Goal: Check status: Check status

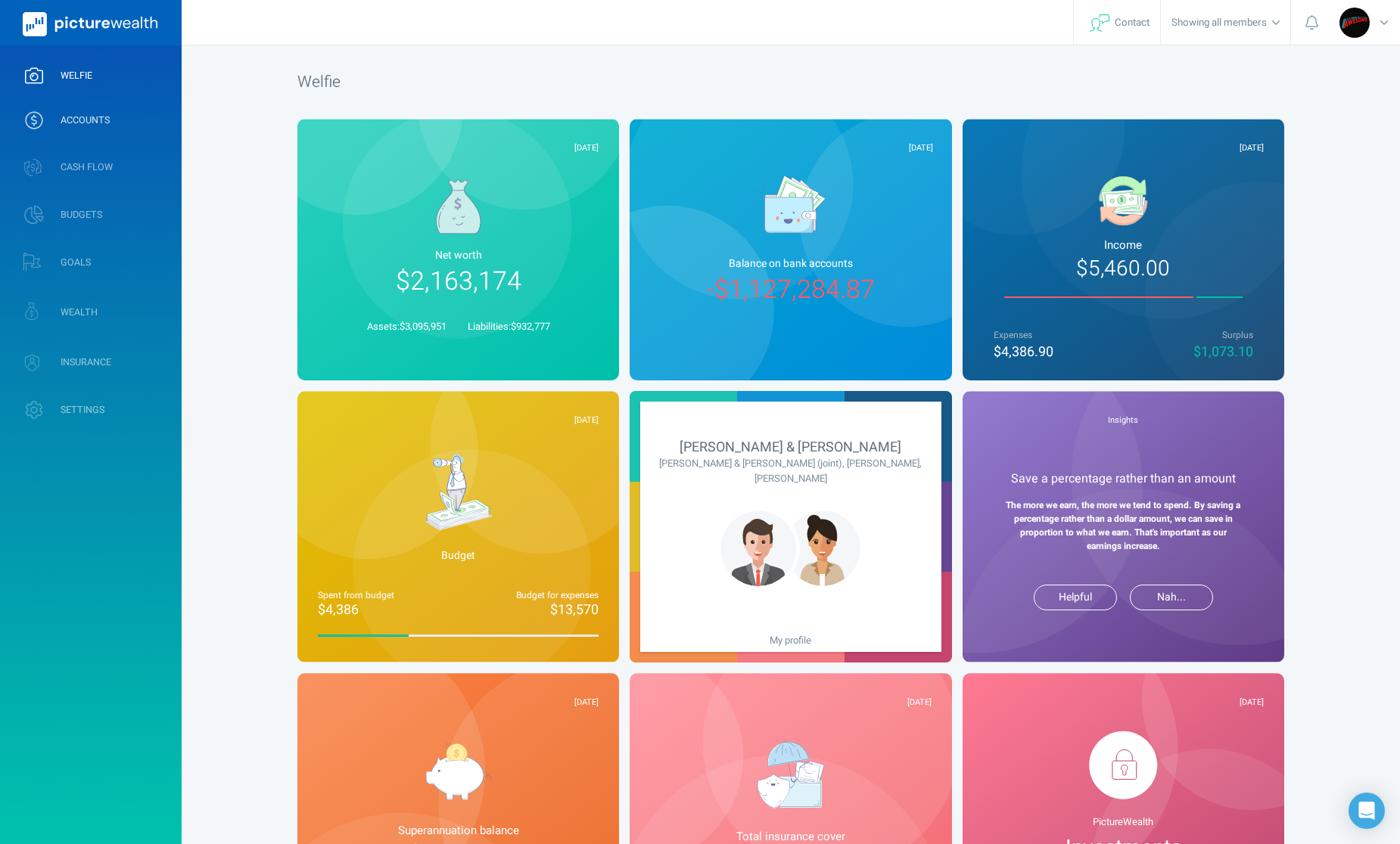
click at [54, 119] on link "ACCOUNTS" at bounding box center [91, 120] width 182 height 39
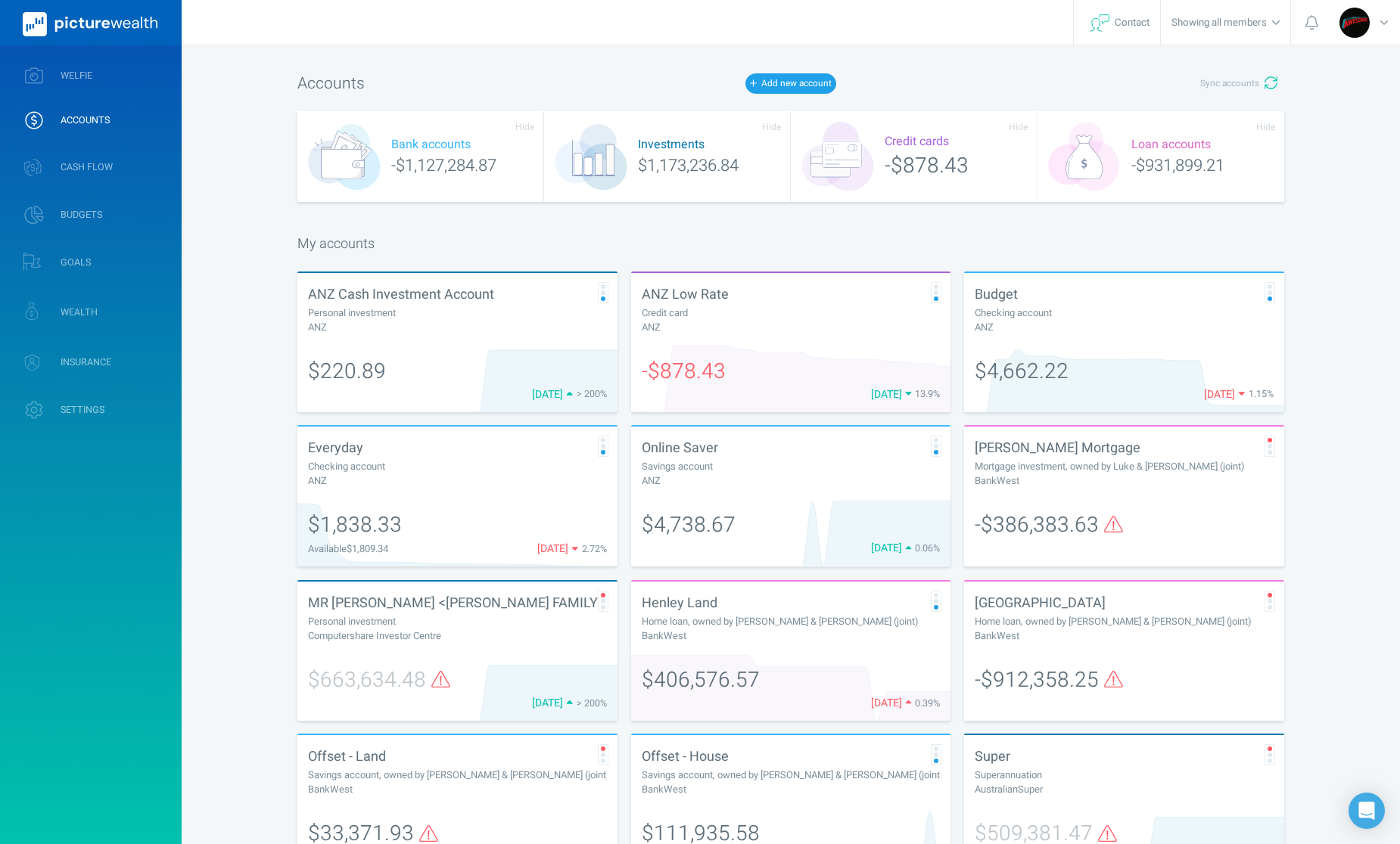
click at [738, 168] on div "Investments $1,173,236.84" at bounding box center [668, 156] width 247 height 91
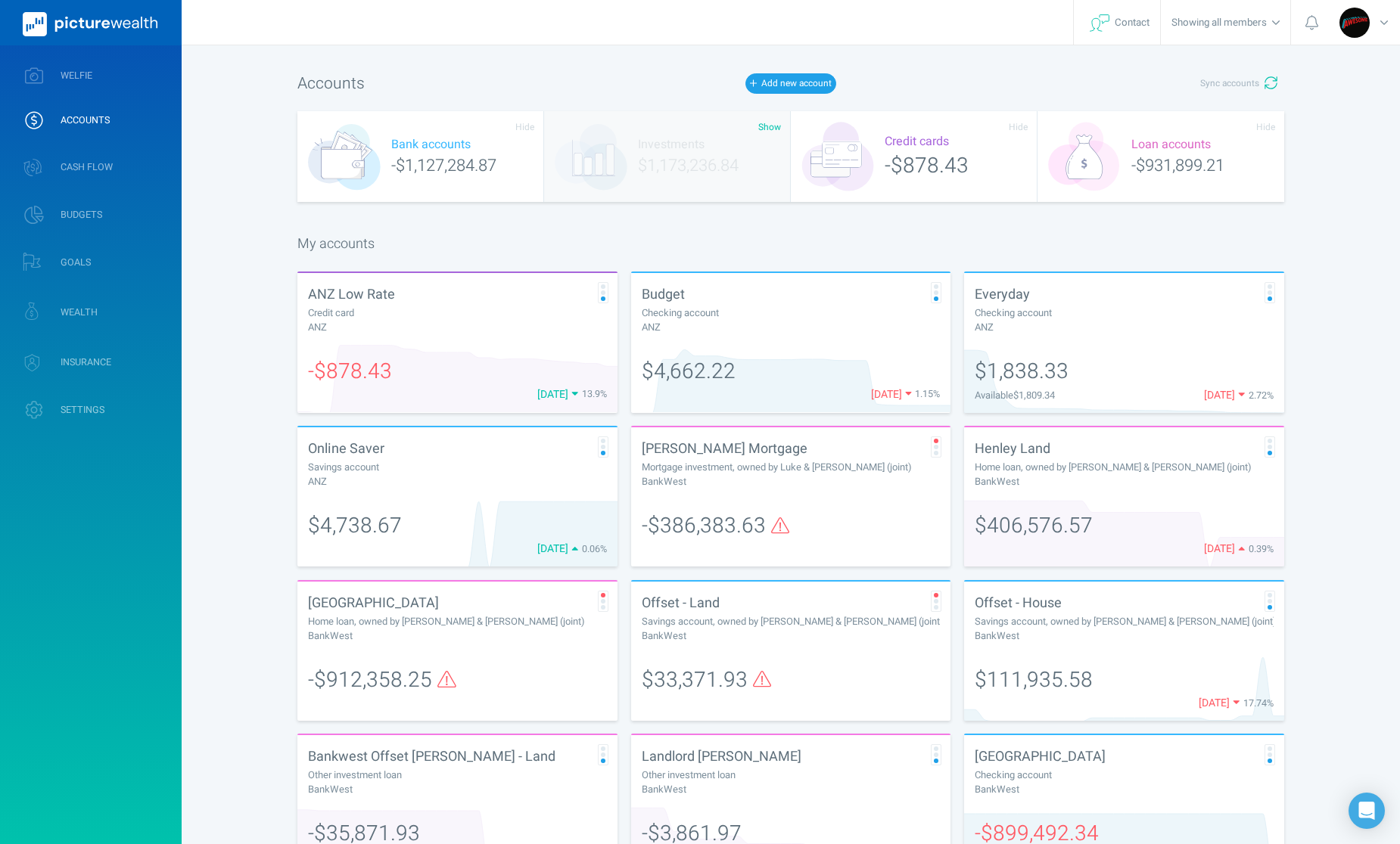
click at [1145, 171] on div "Loan accounts -$931,899.21" at bounding box center [1161, 156] width 247 height 91
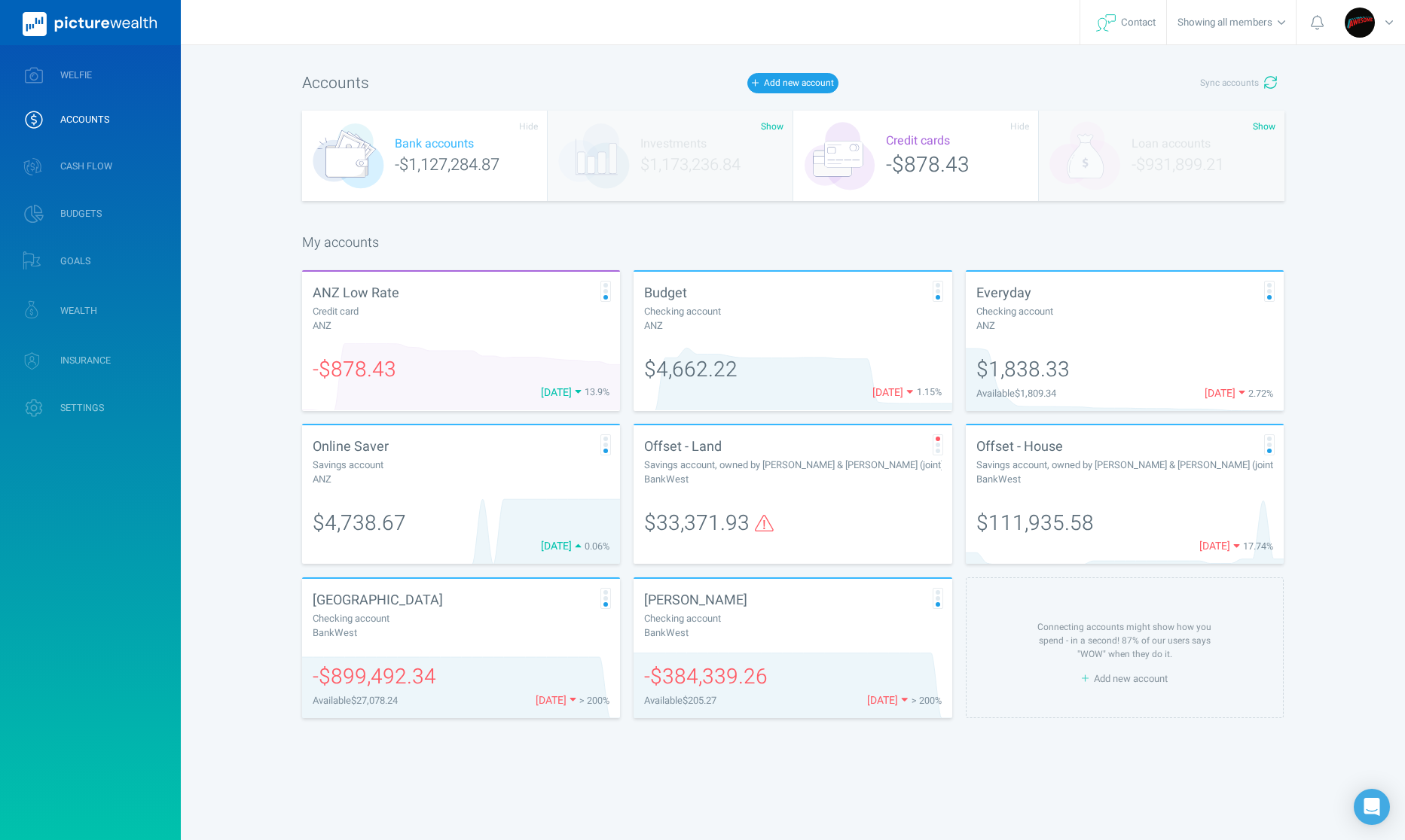
click at [645, 168] on div "Investments $1,173,236.84" at bounding box center [671, 155] width 246 height 90
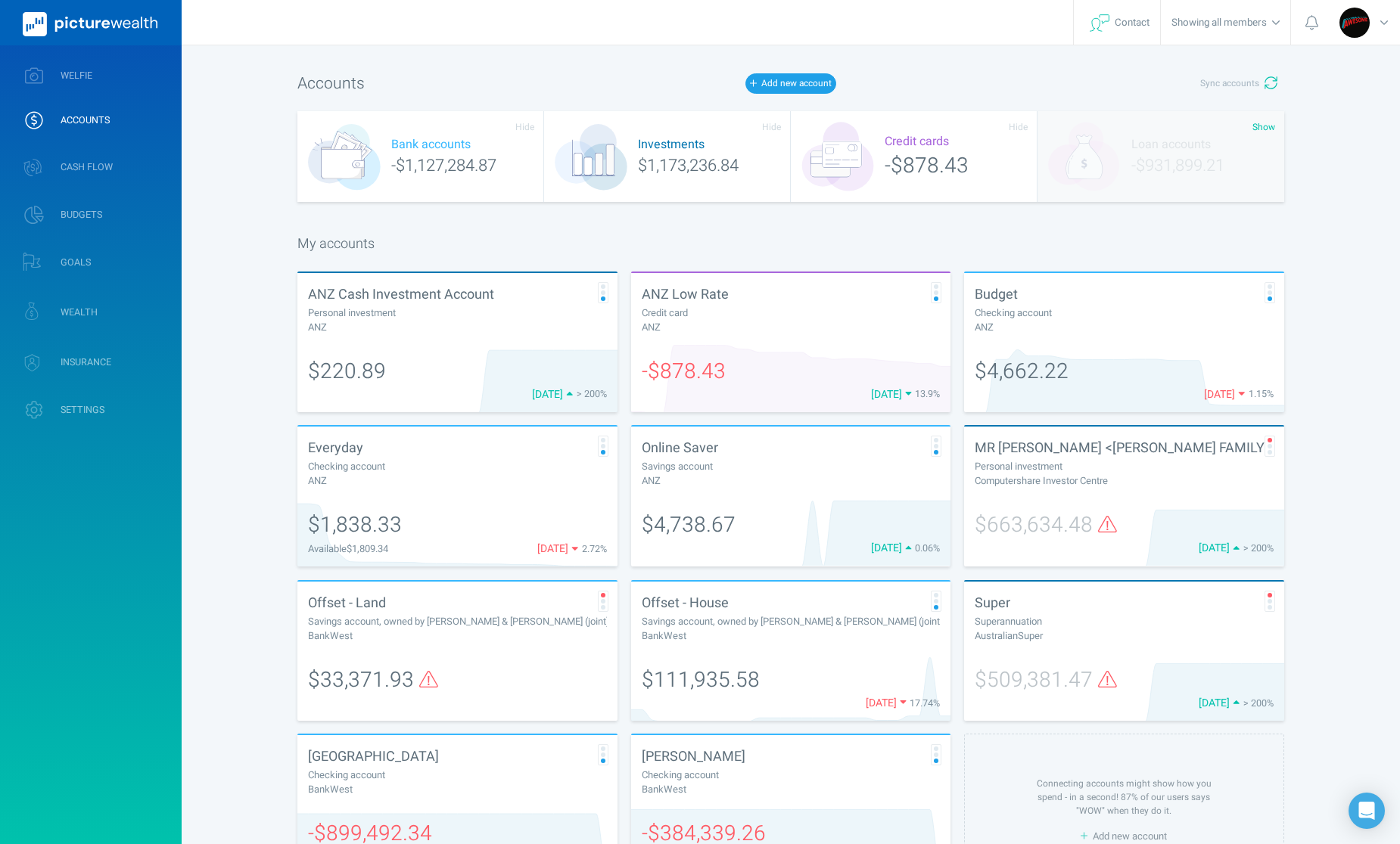
click at [1134, 159] on div "Loan accounts -$931,899.21" at bounding box center [1161, 156] width 247 height 91
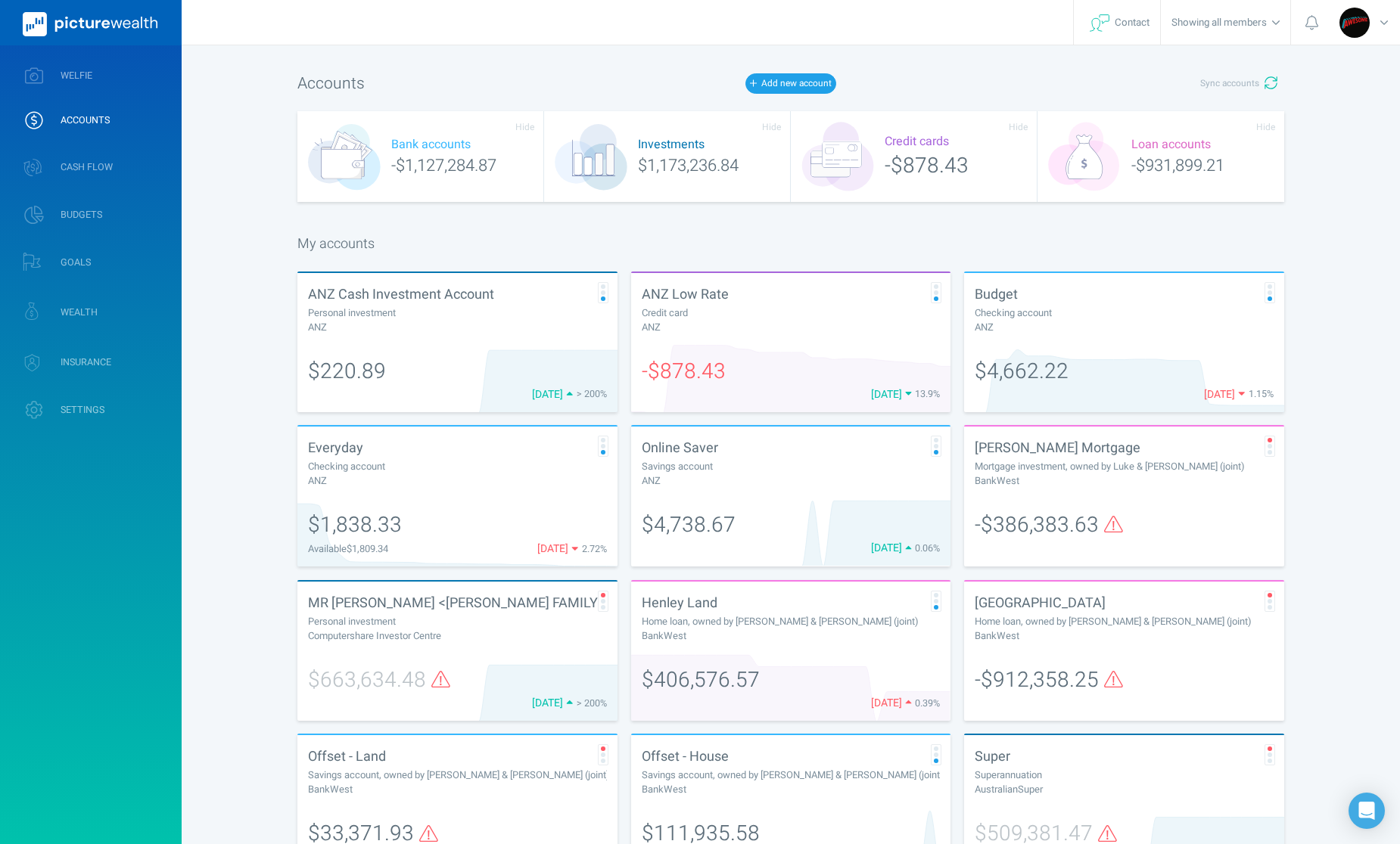
click at [901, 165] on div "Credit cards -$878.43" at bounding box center [914, 156] width 247 height 91
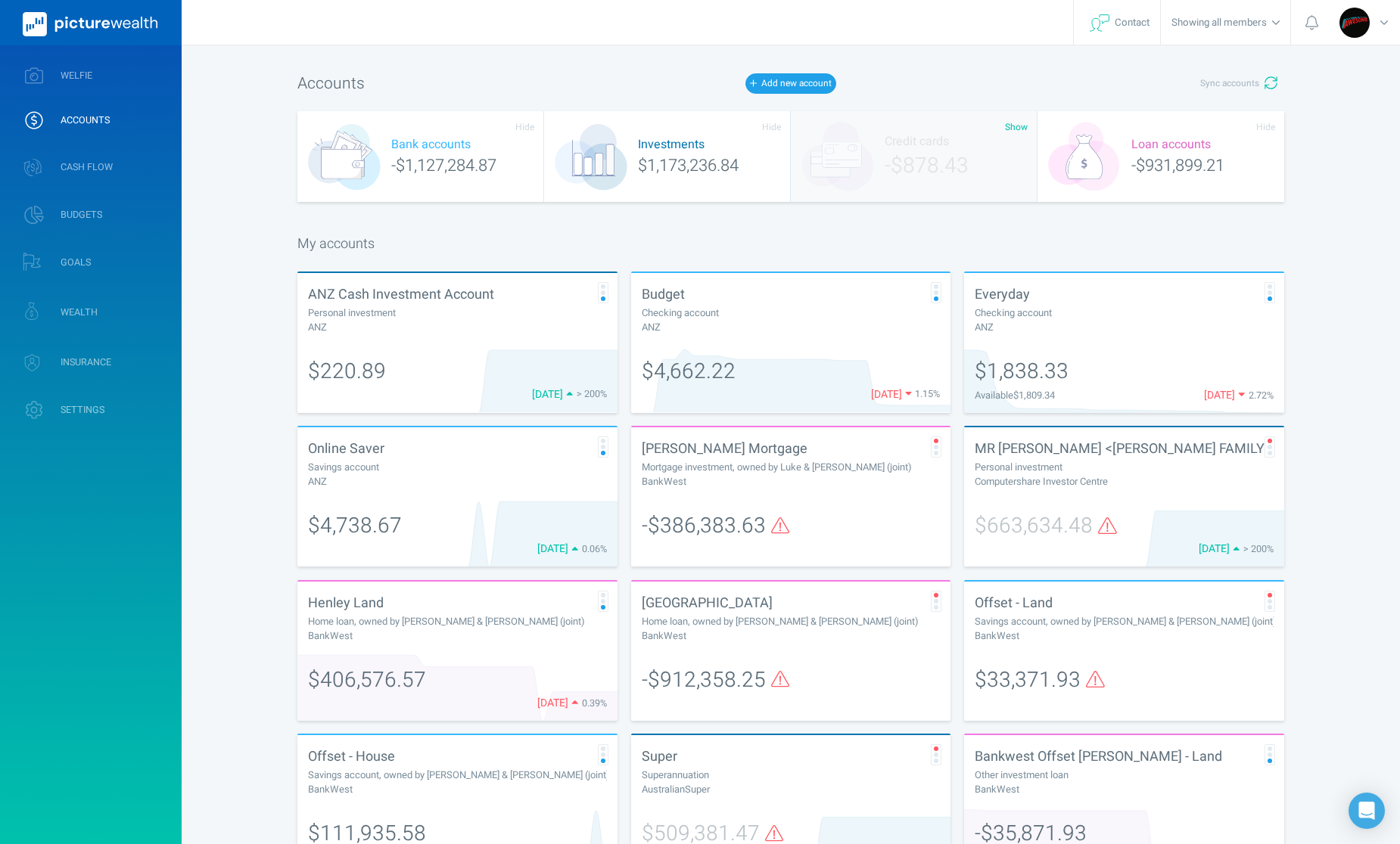
click at [683, 163] on div "Investments $1,173,236.84" at bounding box center [668, 156] width 247 height 91
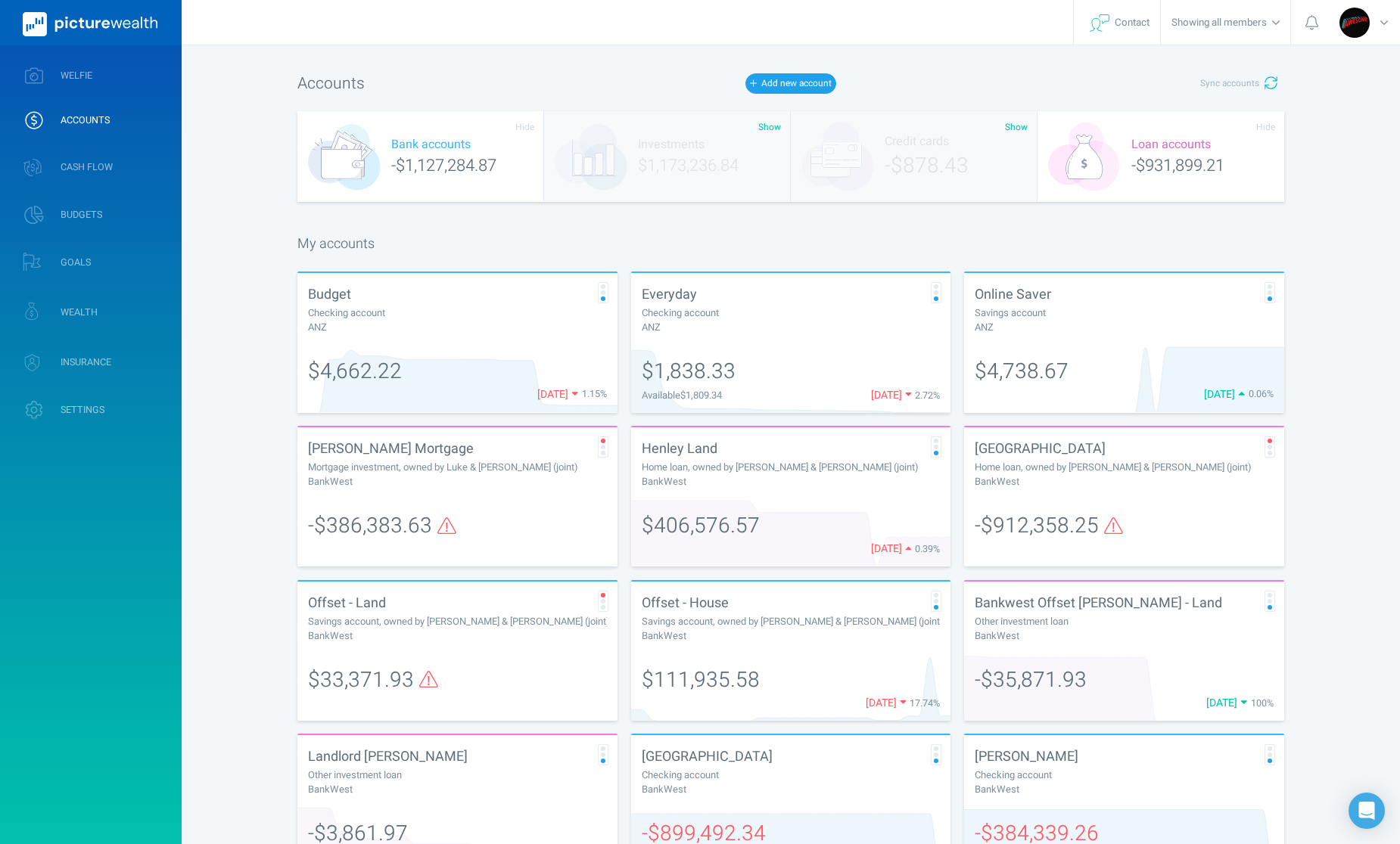
click at [471, 162] on div "Bank accounts -$1,127,284.87" at bounding box center [421, 156] width 247 height 91
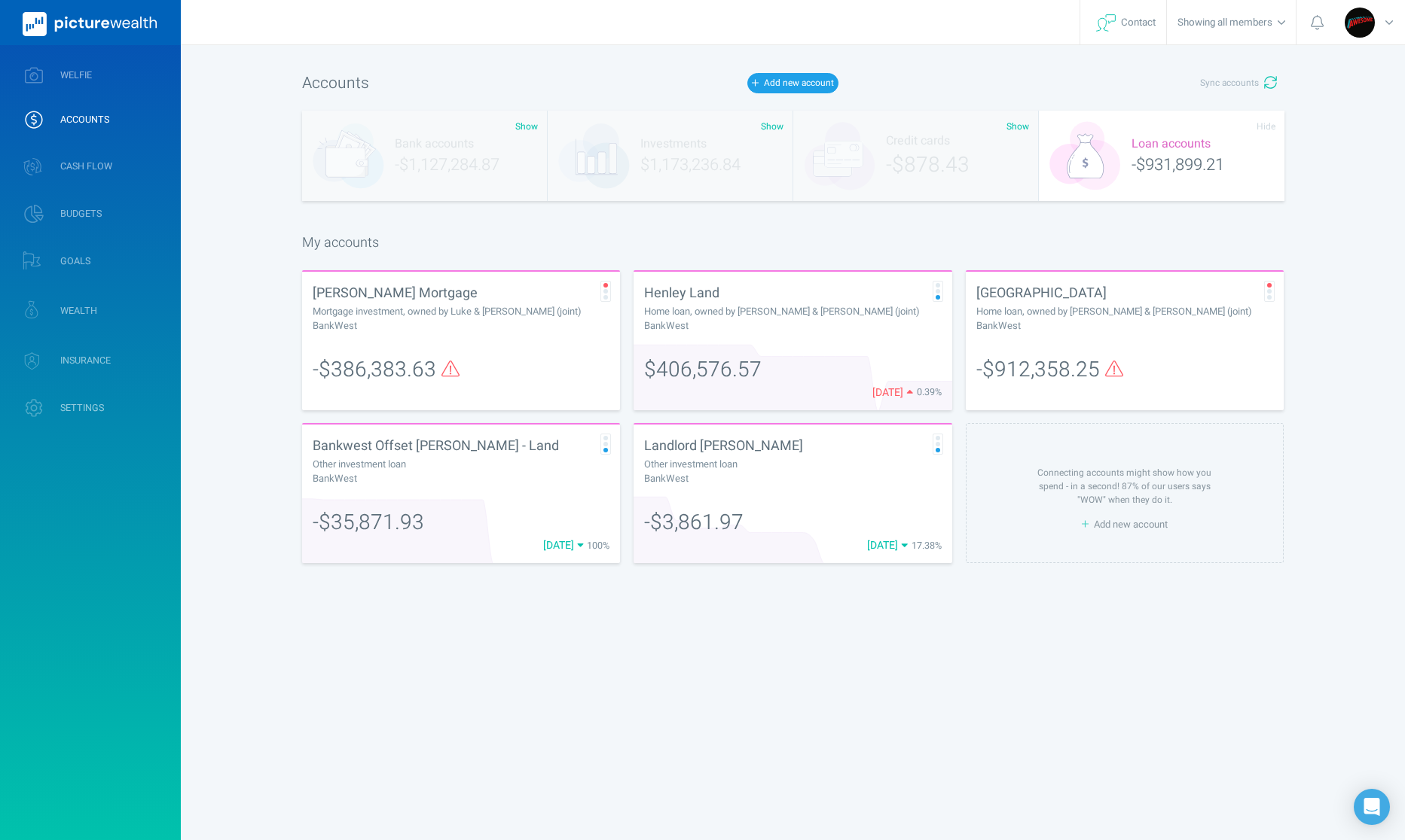
click at [1126, 181] on div "Loan accounts -$931,899.21" at bounding box center [1162, 155] width 246 height 90
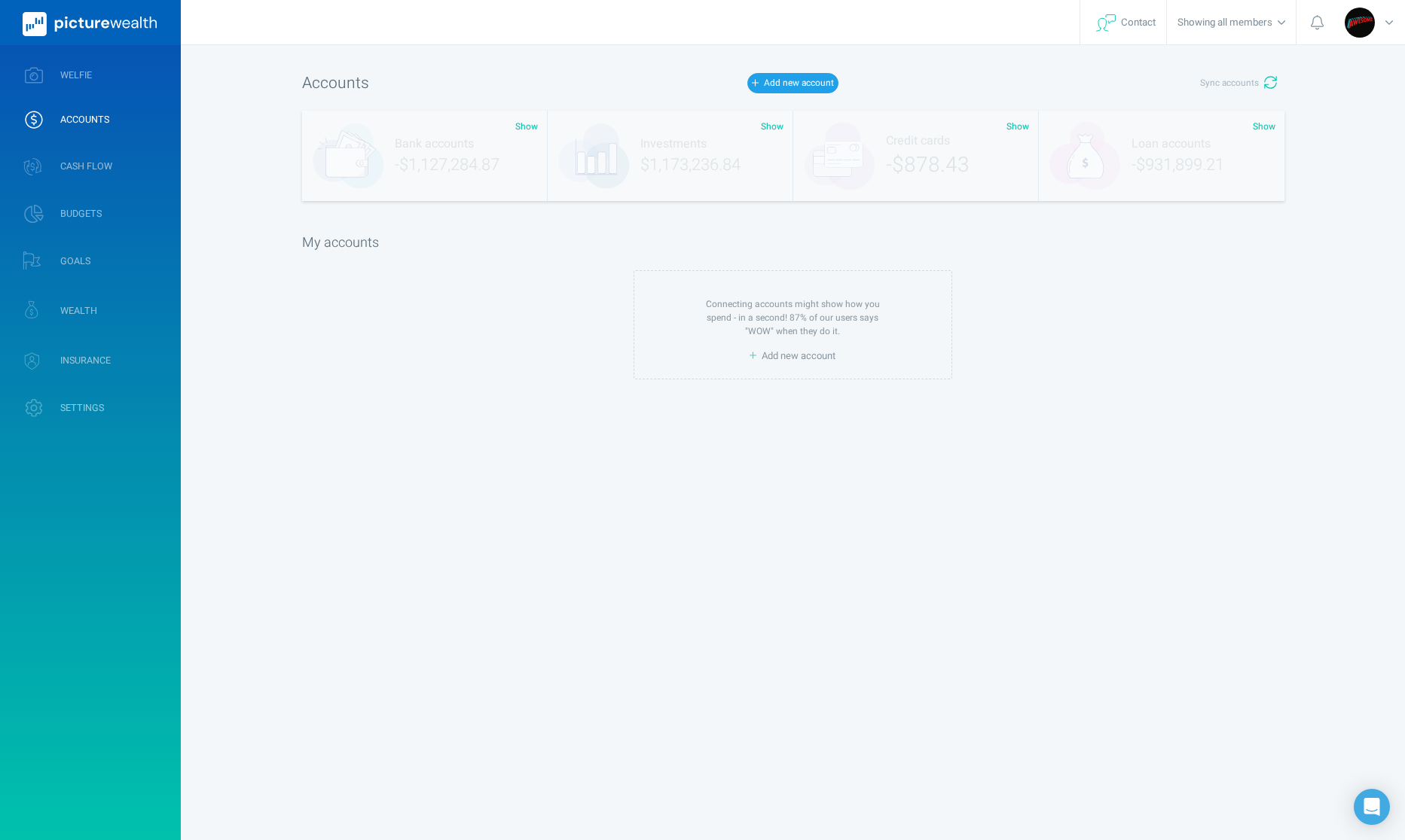
click at [928, 176] on div "Credit cards -$878.43" at bounding box center [916, 155] width 246 height 90
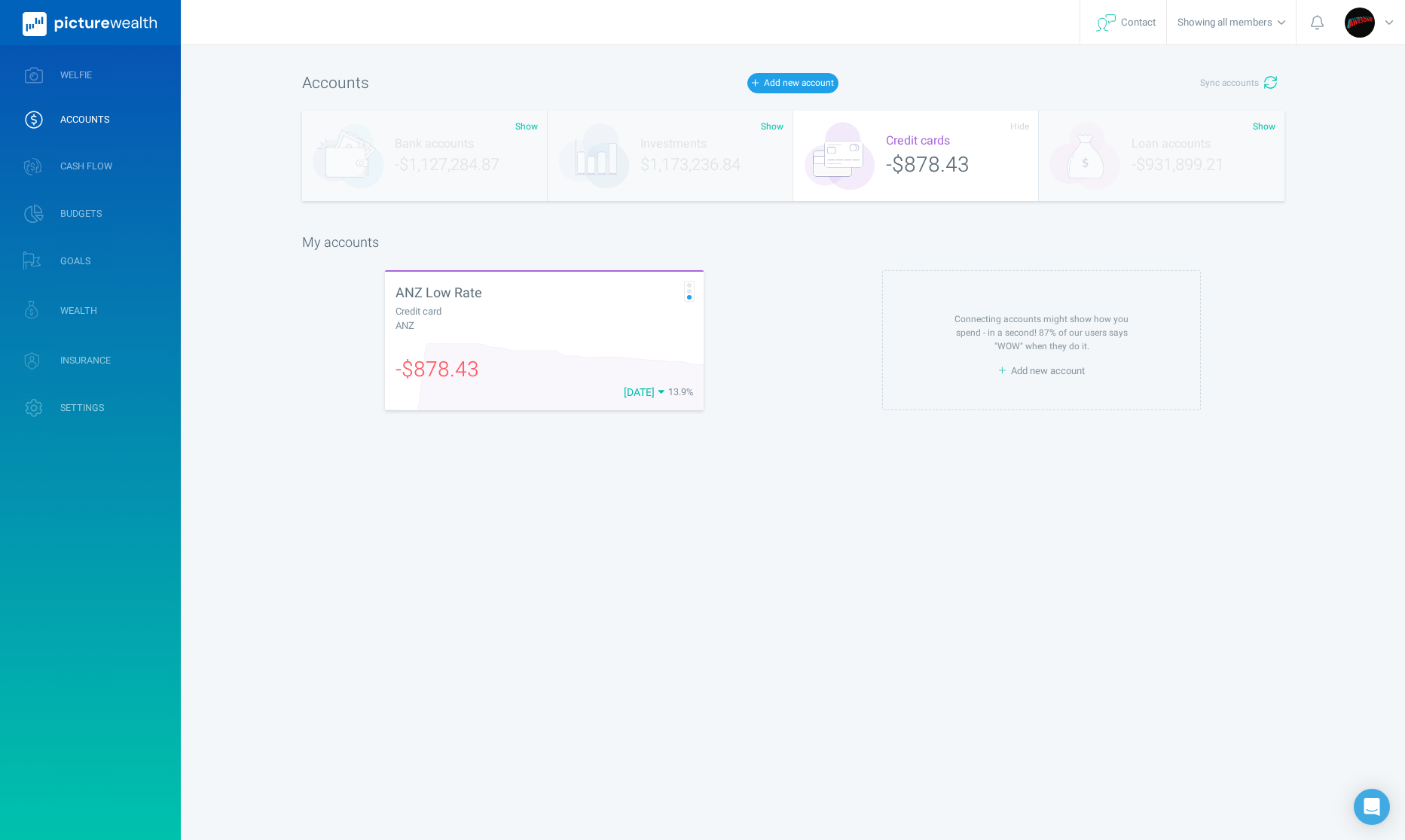
click at [927, 156] on div "Credit cards -$878.43" at bounding box center [916, 155] width 246 height 90
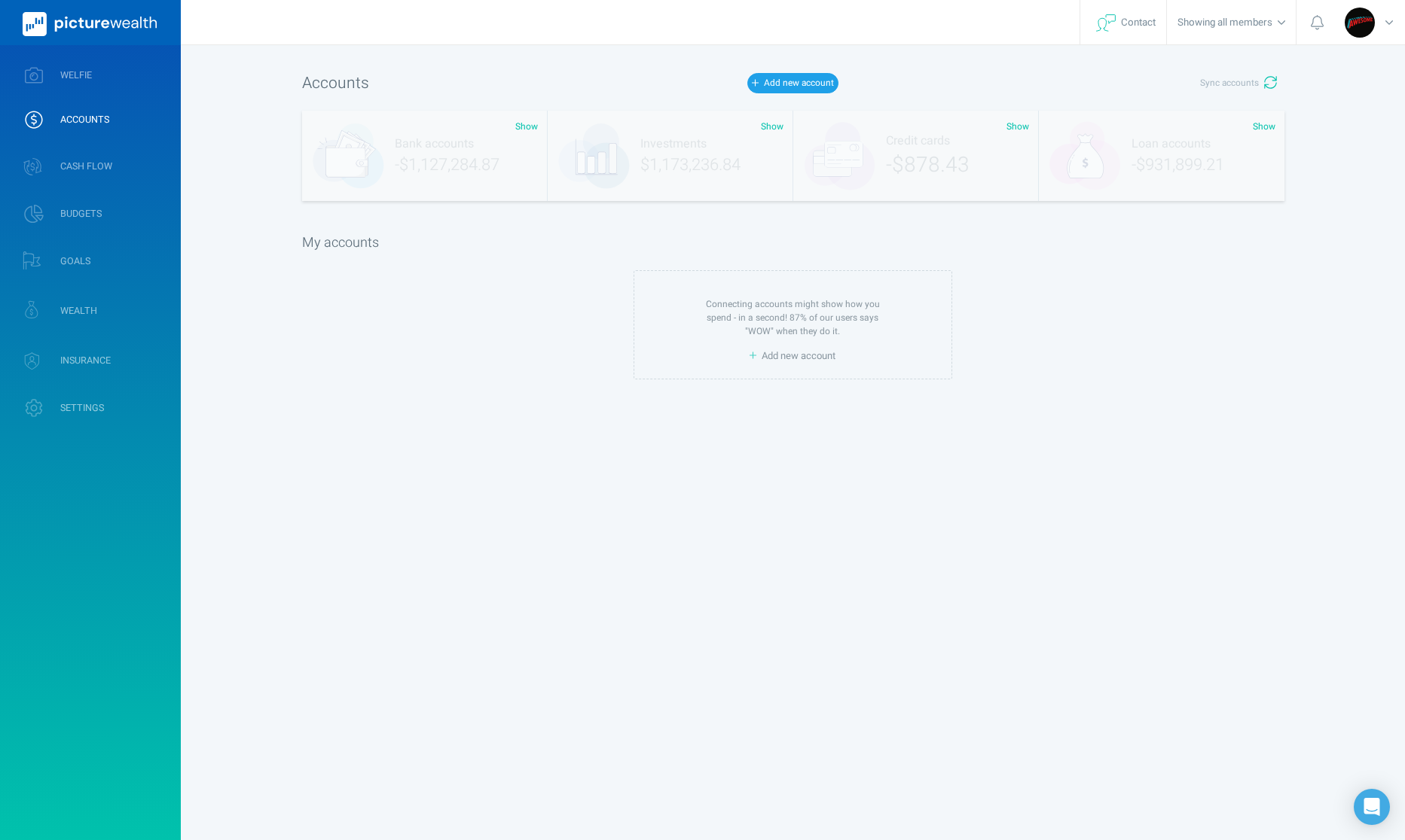
click at [734, 146] on div "Investments $1,173,236.84" at bounding box center [671, 155] width 246 height 90
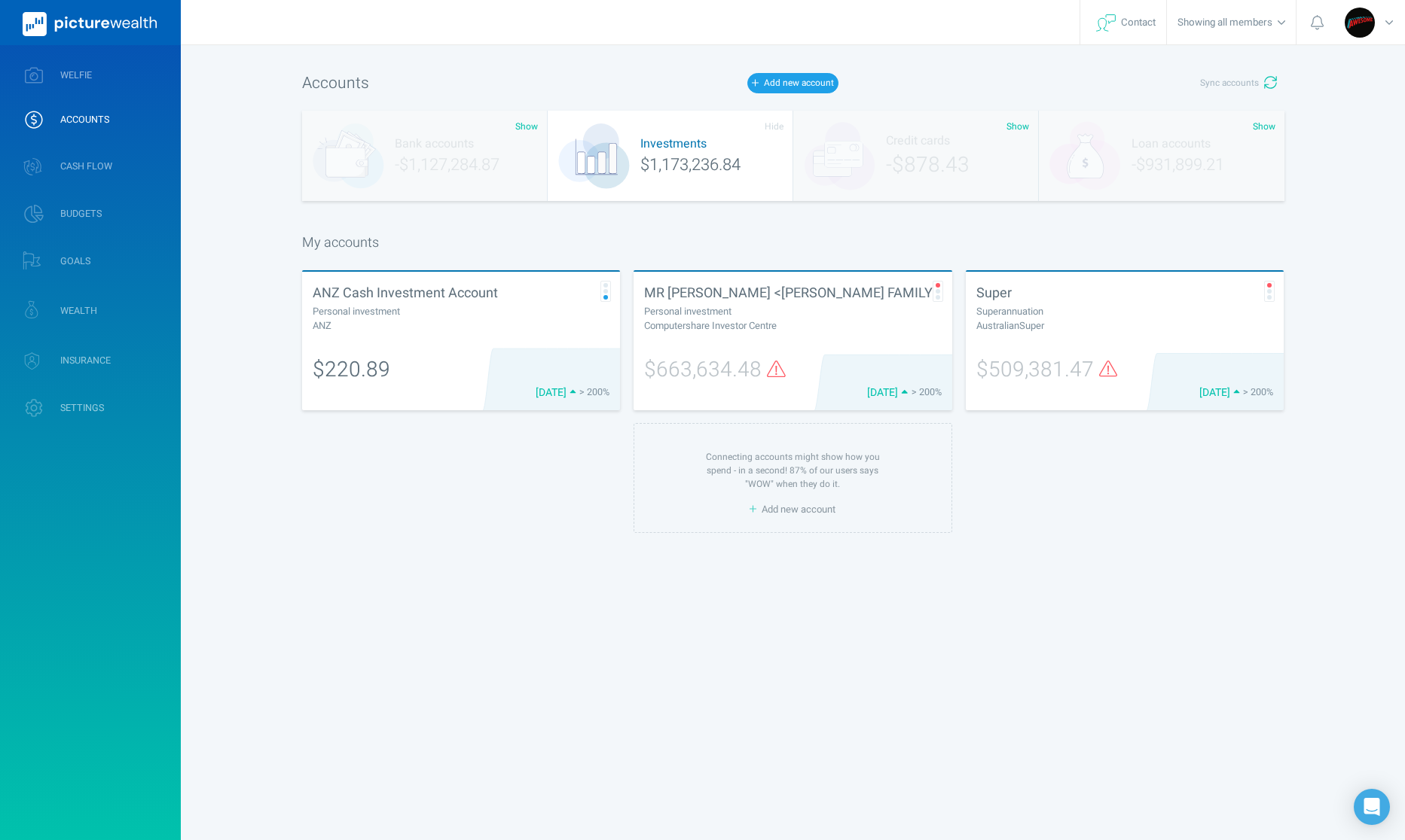
click at [773, 371] on icon at bounding box center [776, 368] width 19 height 17
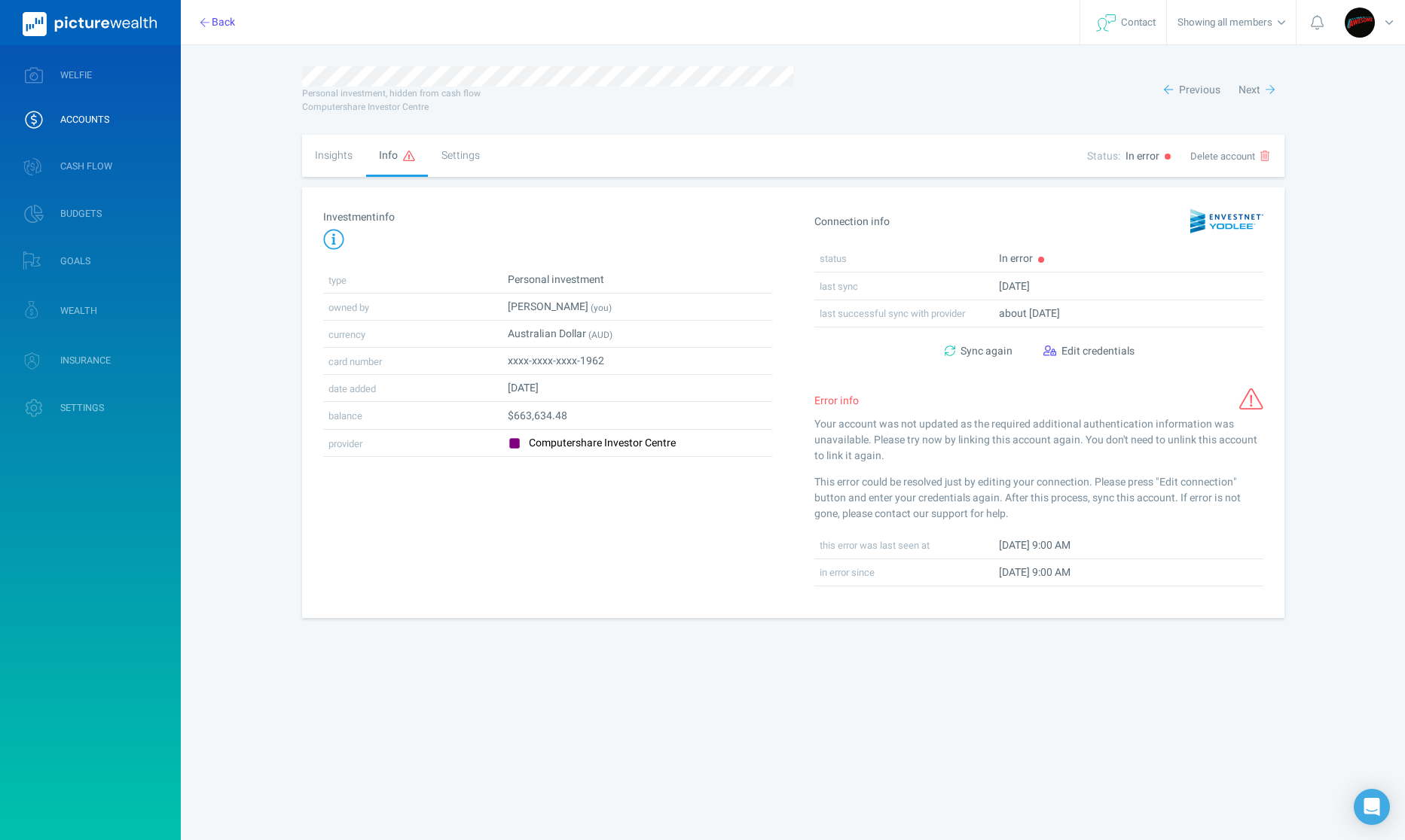
drag, startPoint x: 1015, startPoint y: 390, endPoint x: 1035, endPoint y: 390, distance: 20.0
click at [1015, 392] on div "Error info" at bounding box center [963, 400] width 299 height 17
click at [998, 352] on span "Sync again" at bounding box center [986, 352] width 52 height 16
click at [1101, 344] on span "Edit credentials" at bounding box center [1097, 352] width 73 height 16
click at [211, 18] on button "Back" at bounding box center [218, 21] width 54 height 26
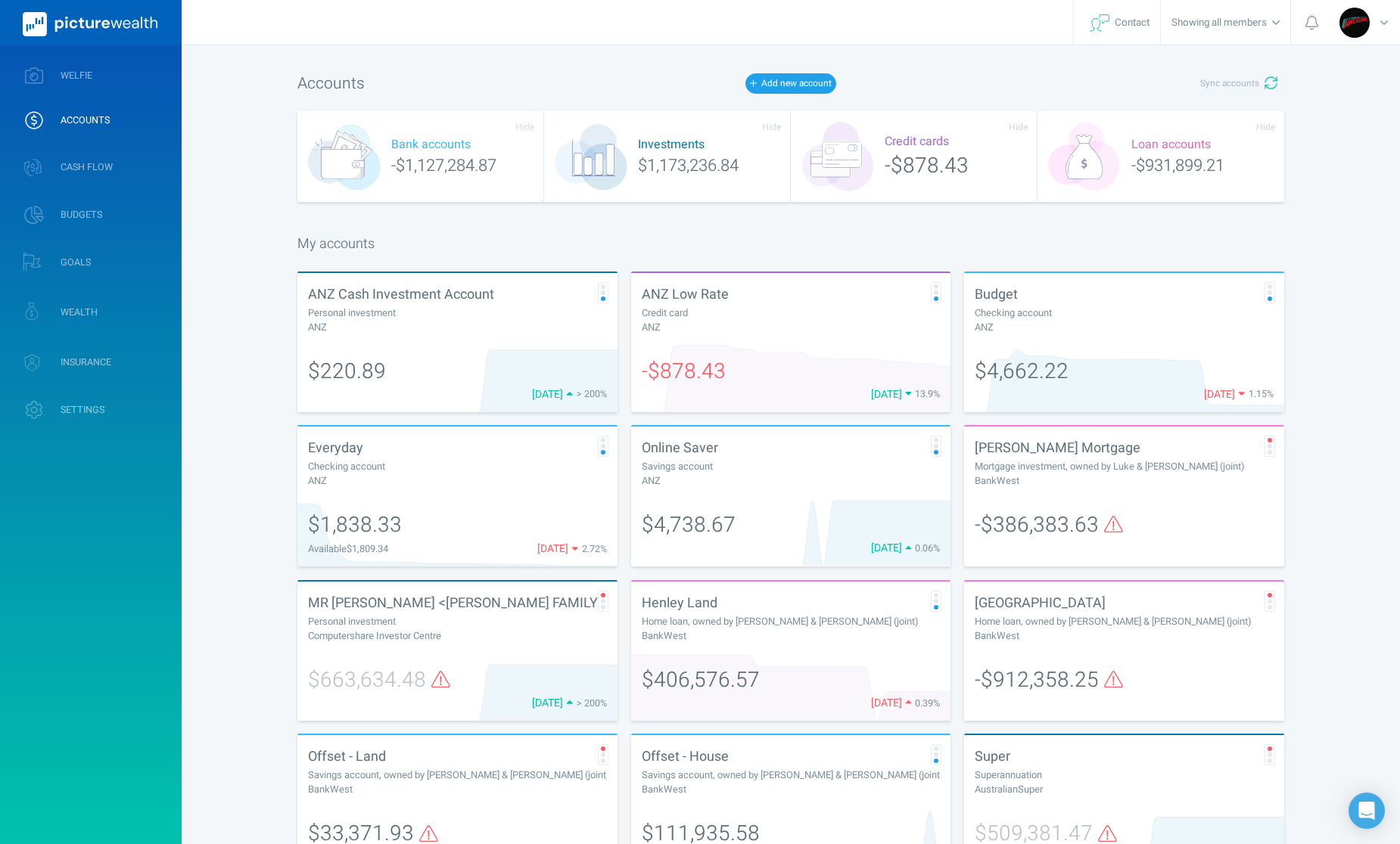
click at [915, 173] on div "Credit cards -$878.43" at bounding box center [914, 156] width 247 height 91
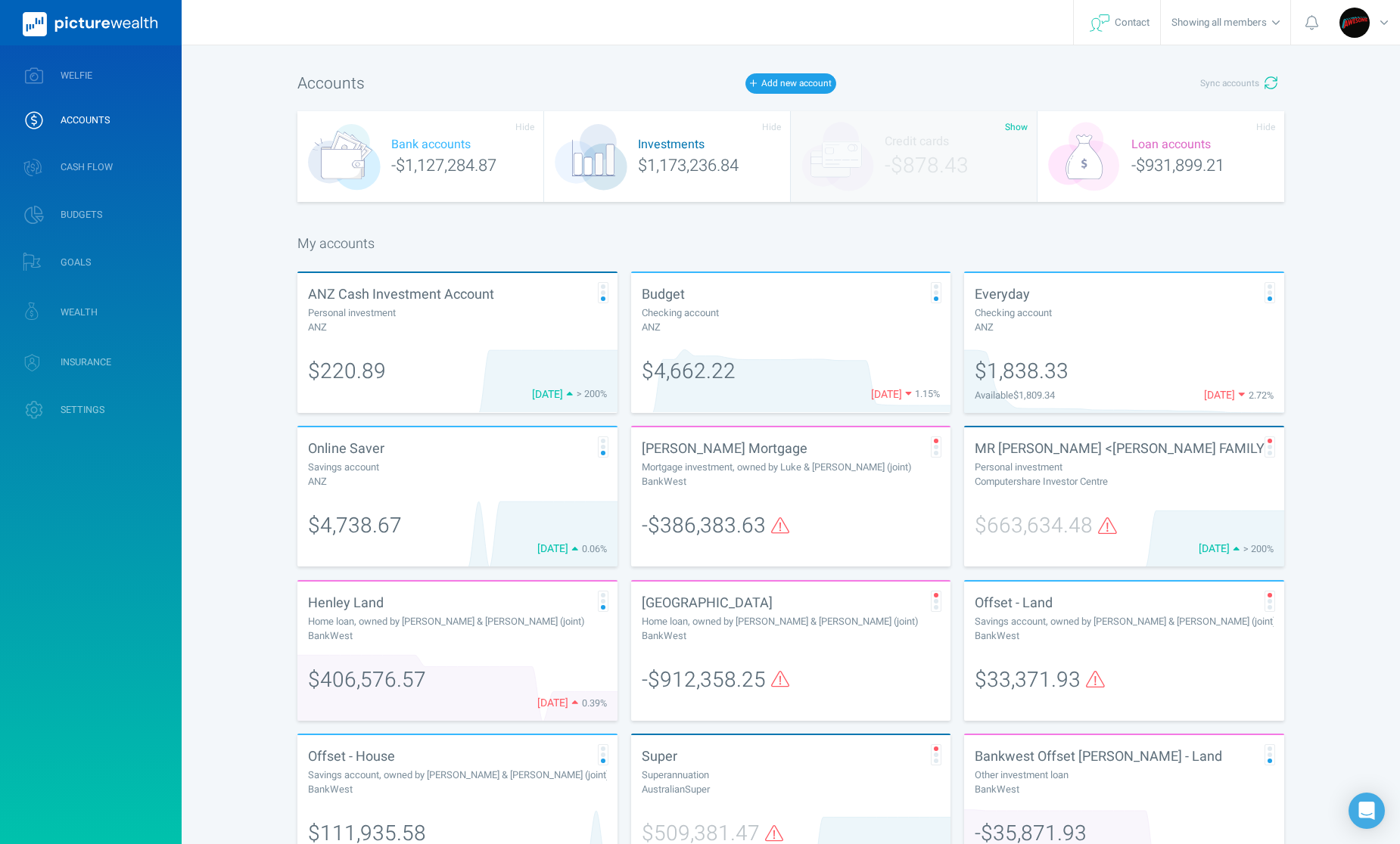
click at [1182, 174] on div "Loan accounts -$931,899.21" at bounding box center [1161, 156] width 247 height 91
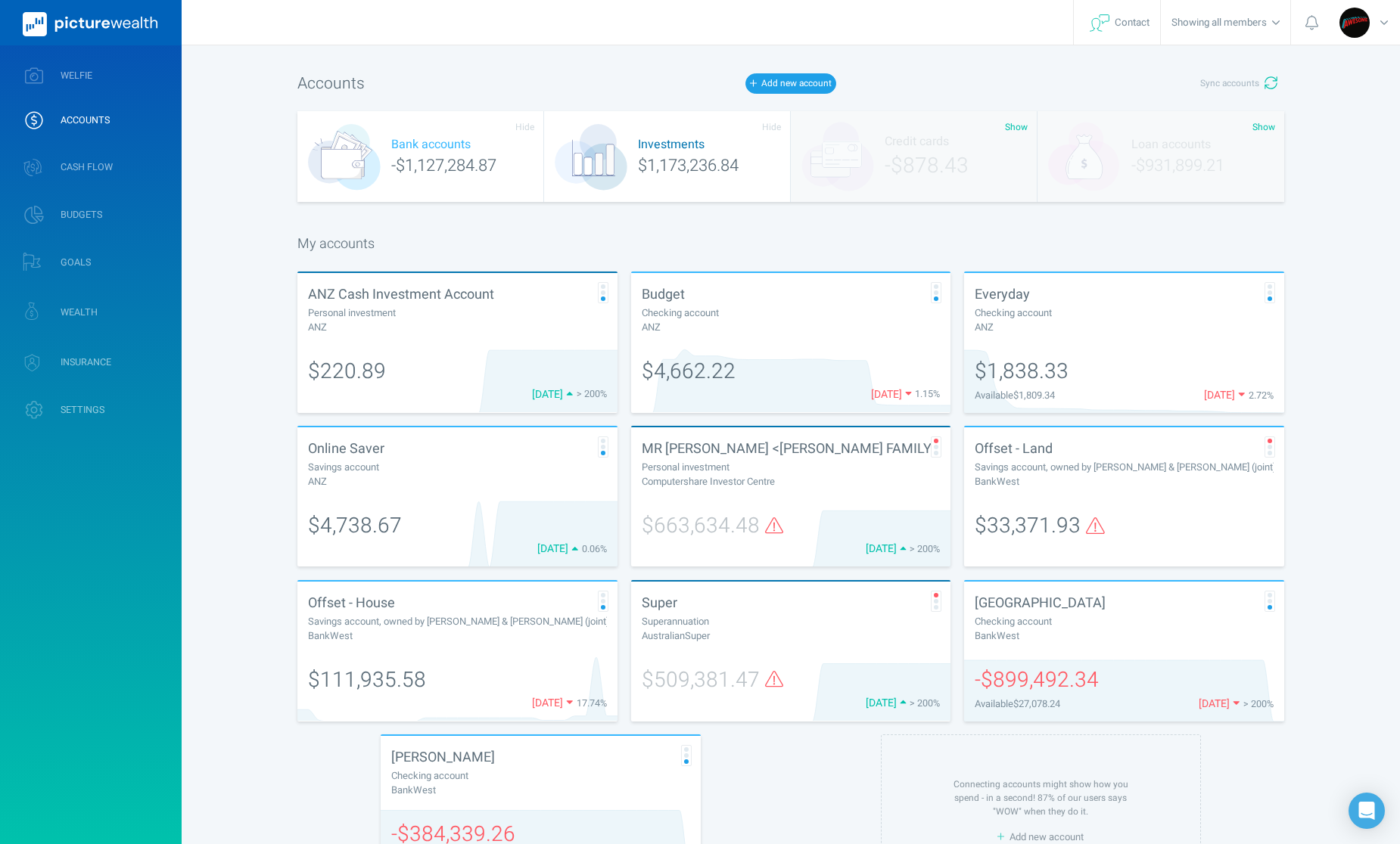
click at [455, 172] on div "Bank accounts -$1,127,284.87" at bounding box center [421, 156] width 247 height 91
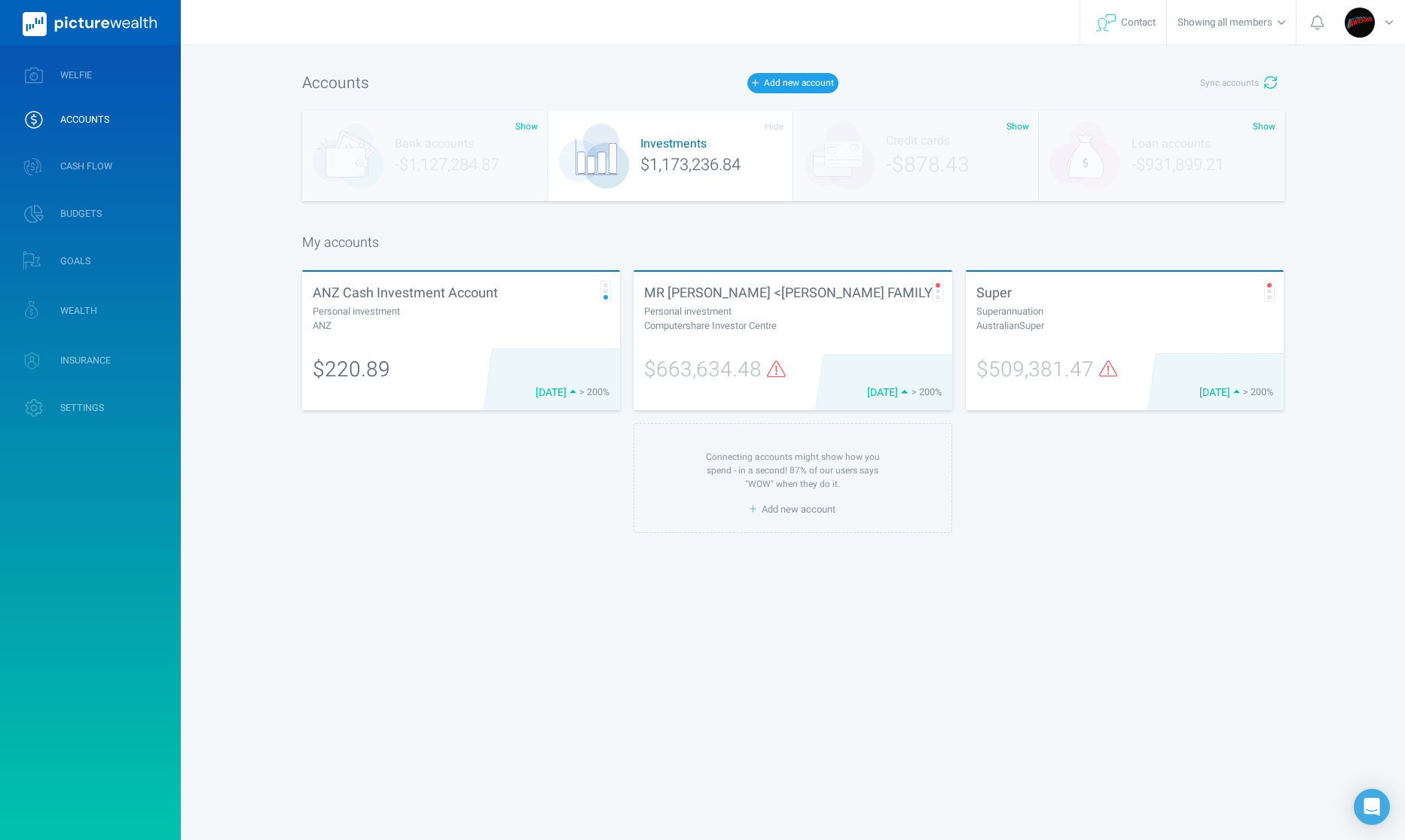
click at [716, 696] on div "[PERSON_NAME] Profile settings Account settings Family settings Security settin…" at bounding box center [702, 420] width 1405 height 840
click at [1135, 314] on div "Superannuation" at bounding box center [1125, 311] width 298 height 15
select select "L3M"
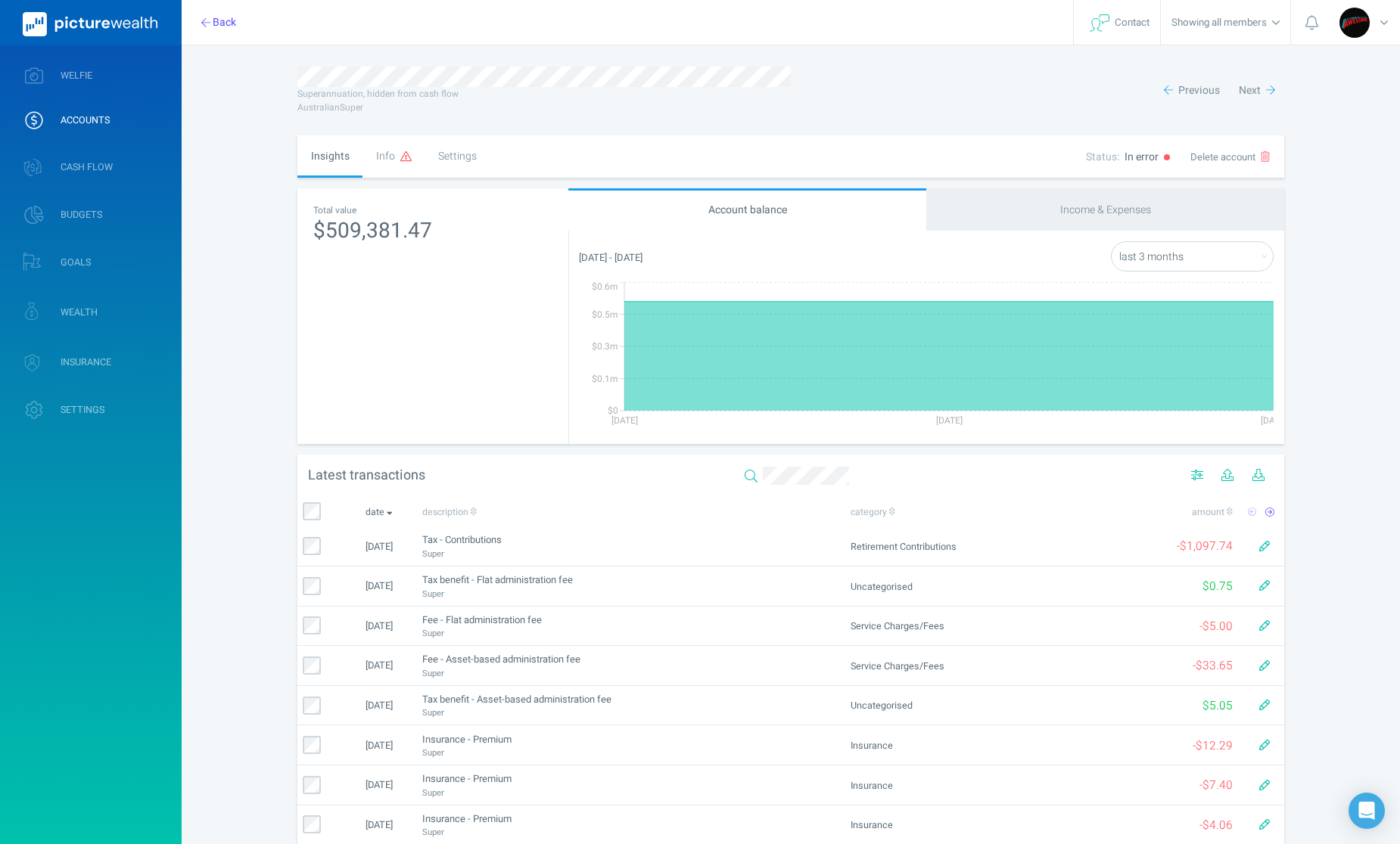
click at [388, 154] on div "Info" at bounding box center [393, 157] width 63 height 43
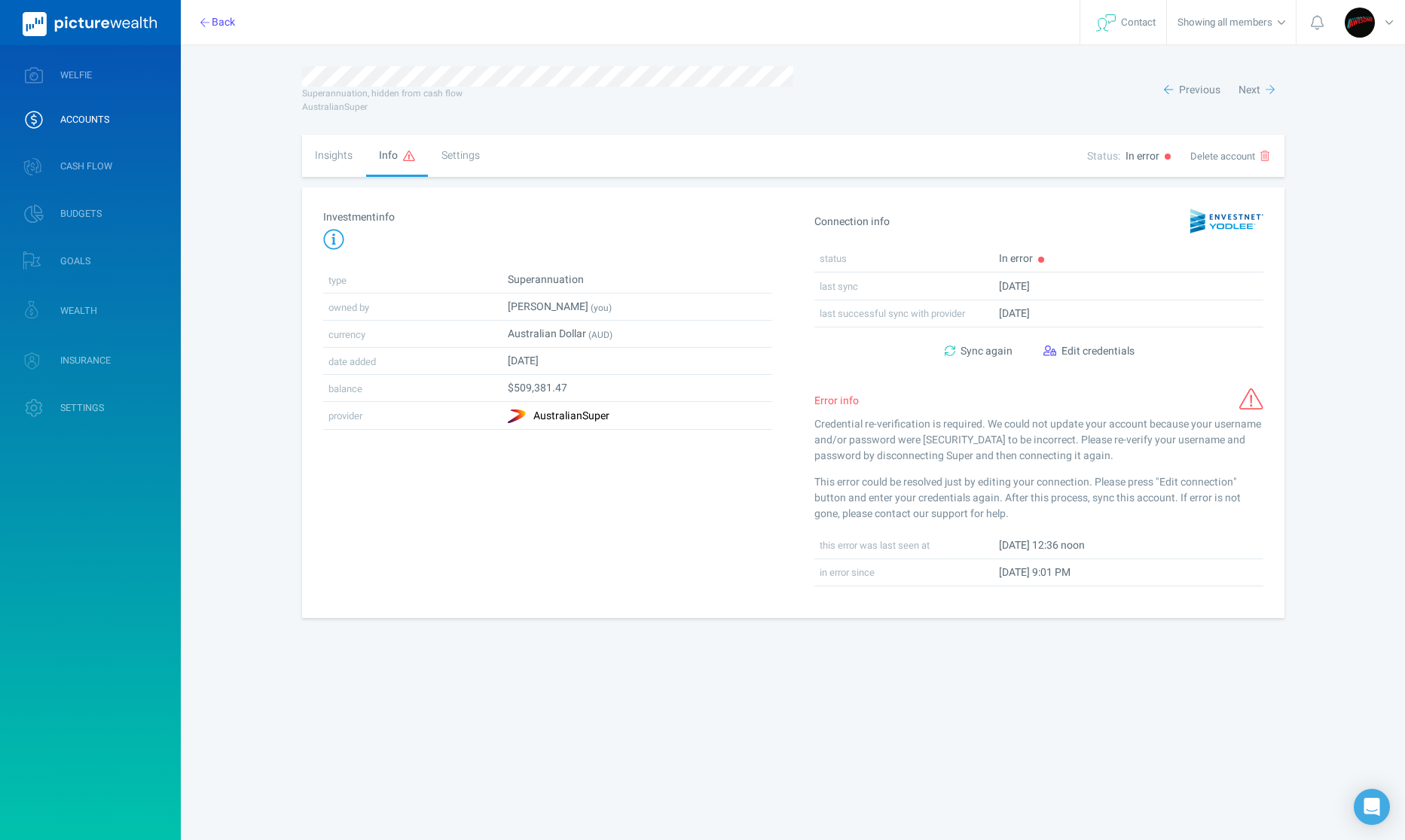
click at [540, 599] on div "Investment info type Superannuation owned by [PERSON_NAME] (you) currency Austr…" at bounding box center [548, 402] width 491 height 430
